Goal: Navigation & Orientation: Find specific page/section

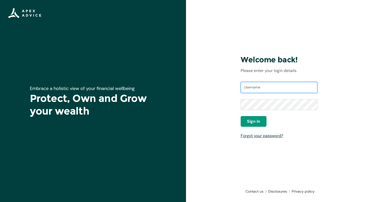
click at [264, 87] on input "Username" at bounding box center [279, 87] width 77 height 11
type input "[EMAIL_ADDRESS][PERSON_NAME][DOMAIN_NAME]"
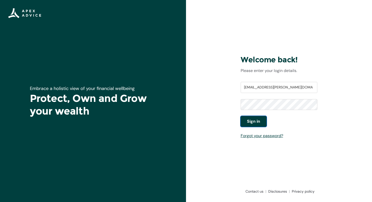
click at [256, 123] on span "Sign in" at bounding box center [253, 121] width 13 height 6
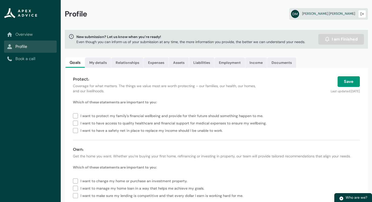
click at [35, 32] on link "Overview" at bounding box center [30, 34] width 47 height 6
